Goal: Transaction & Acquisition: Book appointment/travel/reservation

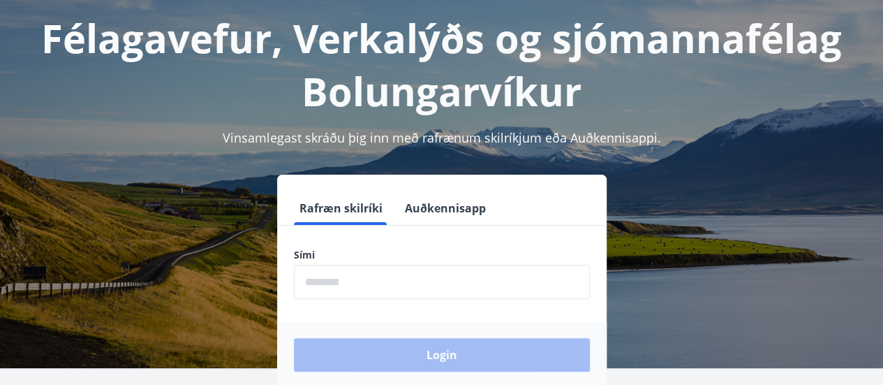
scroll to position [73, 0]
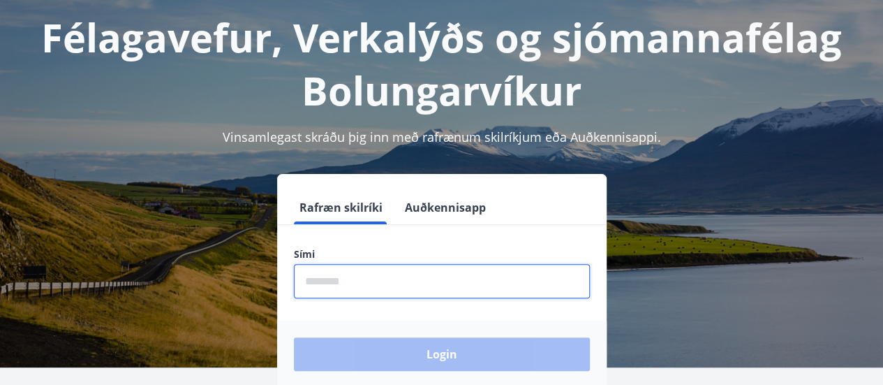
click at [362, 279] on input "phone" at bounding box center [442, 281] width 296 height 34
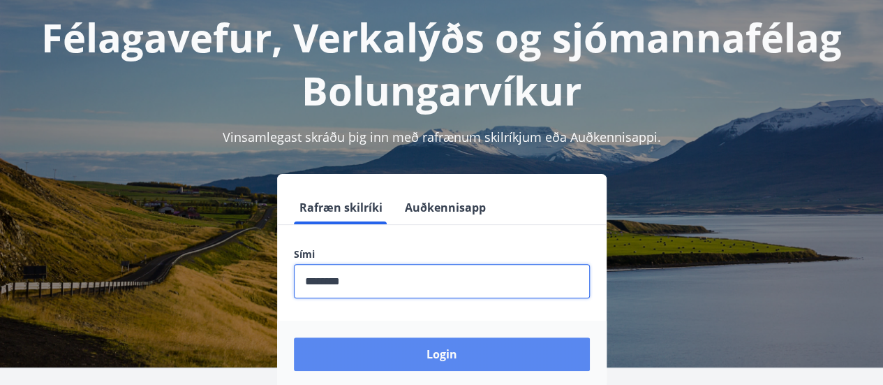
type input "********"
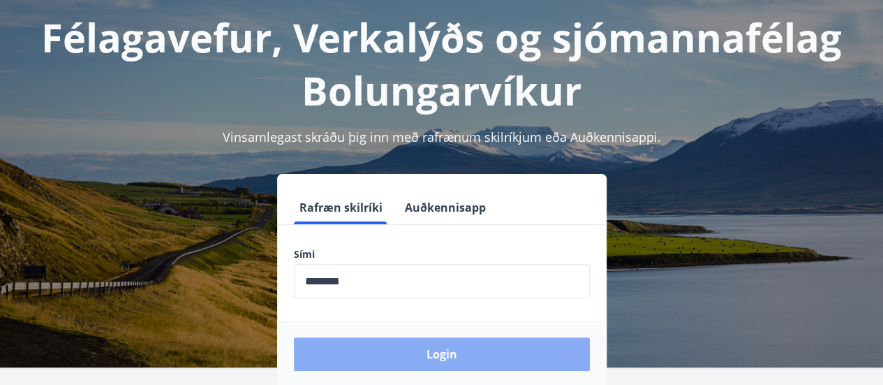
click at [434, 358] on button "Login" at bounding box center [442, 354] width 296 height 34
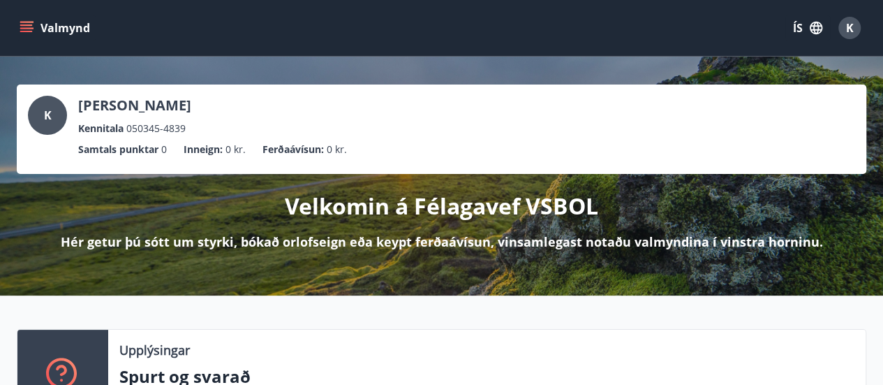
click at [23, 29] on icon "menu" at bounding box center [27, 28] width 14 height 14
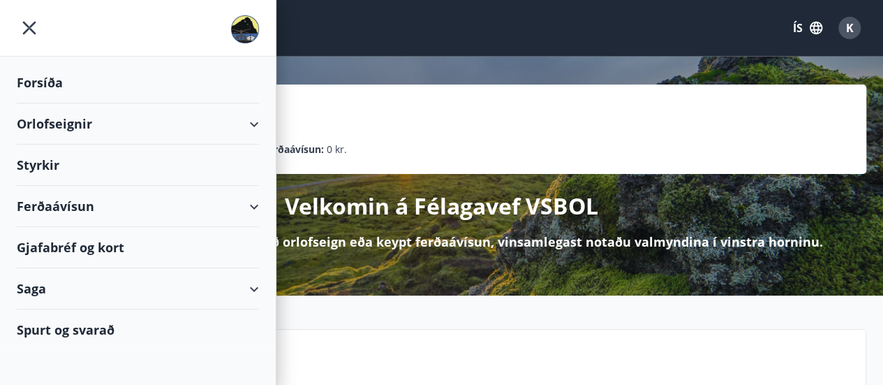
click at [61, 122] on div "Orlofseignir" at bounding box center [138, 123] width 242 height 41
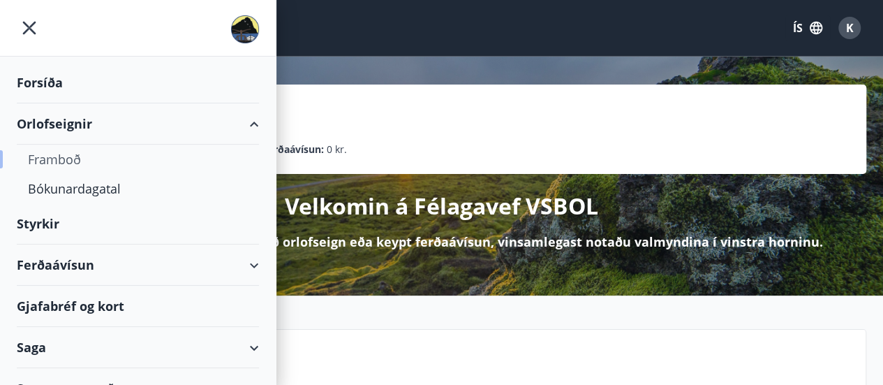
click at [55, 163] on div "Framboð" at bounding box center [138, 159] width 220 height 29
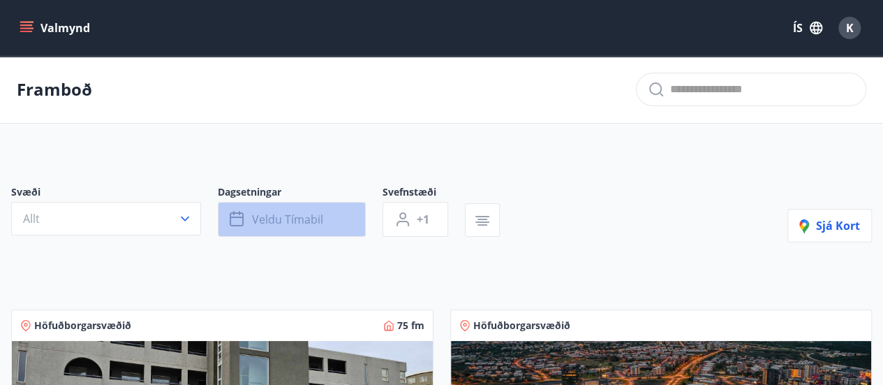
click at [285, 224] on span "Veldu tímabil" at bounding box center [287, 219] width 71 height 15
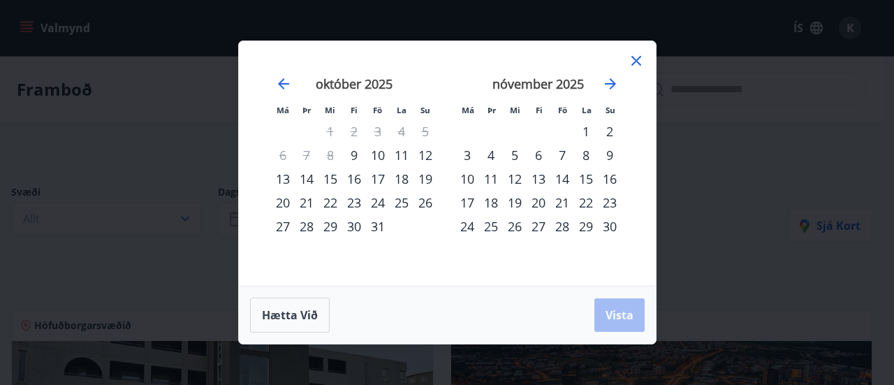
click at [537, 183] on div "13" at bounding box center [539, 179] width 24 height 24
click at [471, 203] on div "17" at bounding box center [467, 203] width 24 height 24
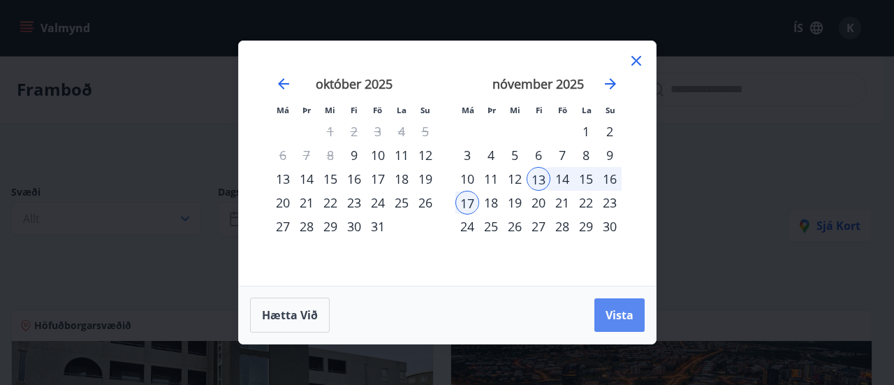
click at [610, 321] on span "Vista" at bounding box center [619, 314] width 28 height 15
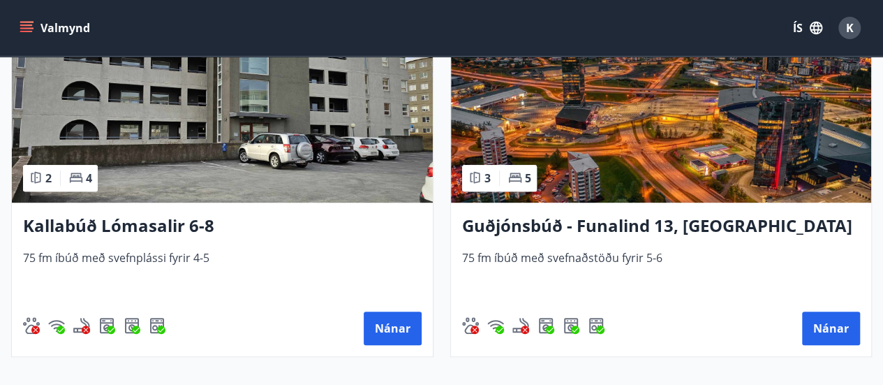
scroll to position [314, 0]
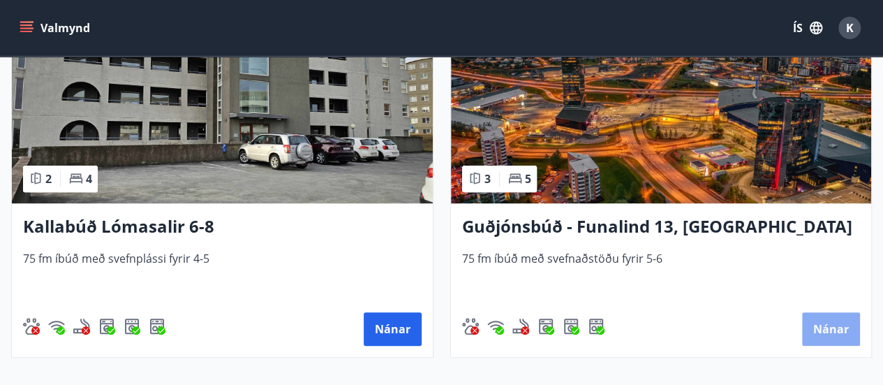
click at [832, 333] on button "Nánar" at bounding box center [831, 329] width 58 height 34
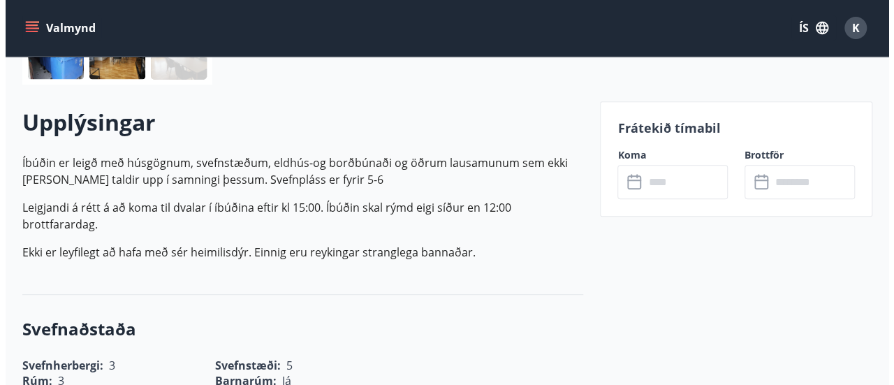
scroll to position [360, 0]
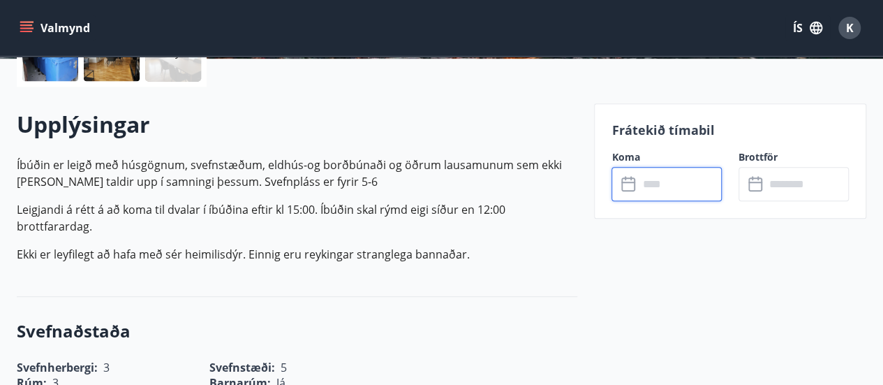
click at [646, 192] on input "text" at bounding box center [680, 184] width 84 height 34
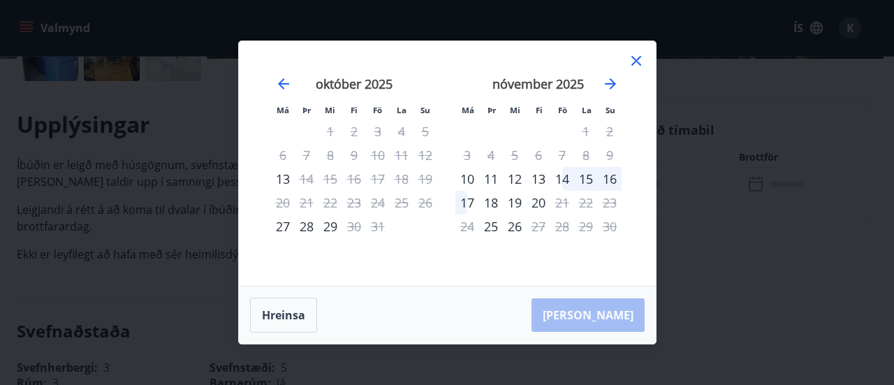
click at [564, 182] on div "14" at bounding box center [562, 179] width 24 height 24
click at [471, 203] on div "17" at bounding box center [467, 203] width 24 height 24
